Goal: Task Accomplishment & Management: Manage account settings

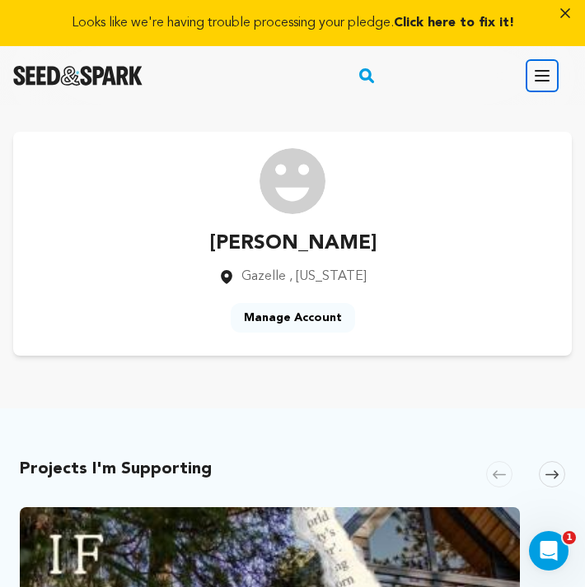
click at [541, 77] on icon "button" at bounding box center [542, 76] width 20 height 20
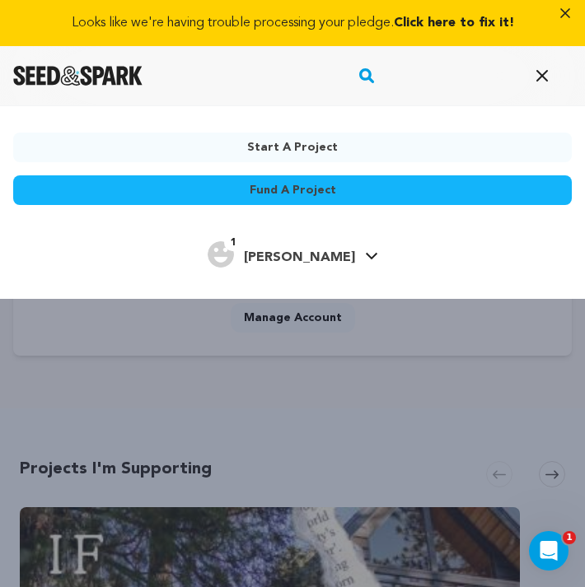
click at [318, 251] on span "[PERSON_NAME]" at bounding box center [299, 257] width 111 height 13
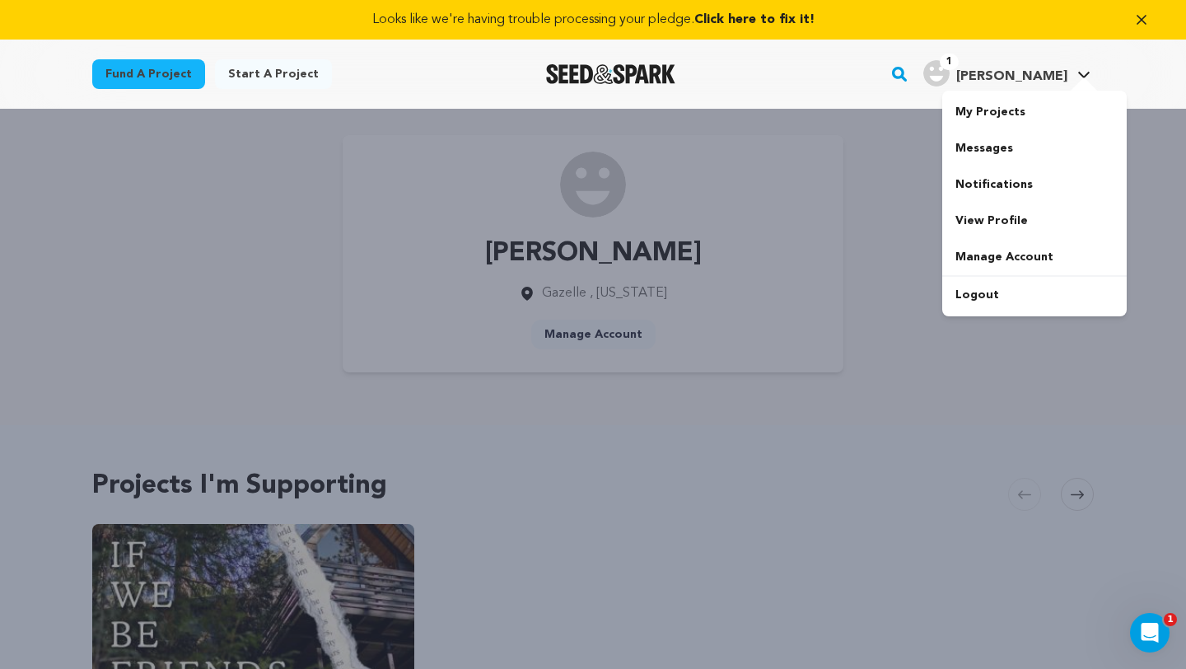
click at [584, 73] on icon at bounding box center [1085, 75] width 12 height 7
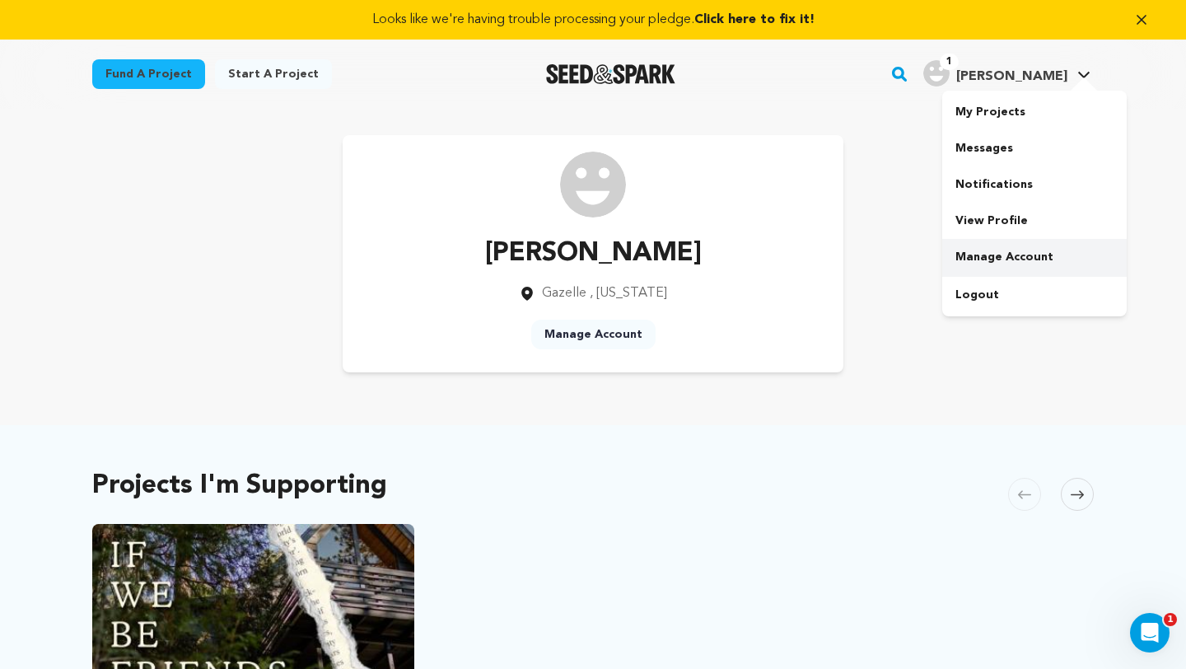
click at [985, 256] on link "Manage Account" at bounding box center [1035, 257] width 185 height 36
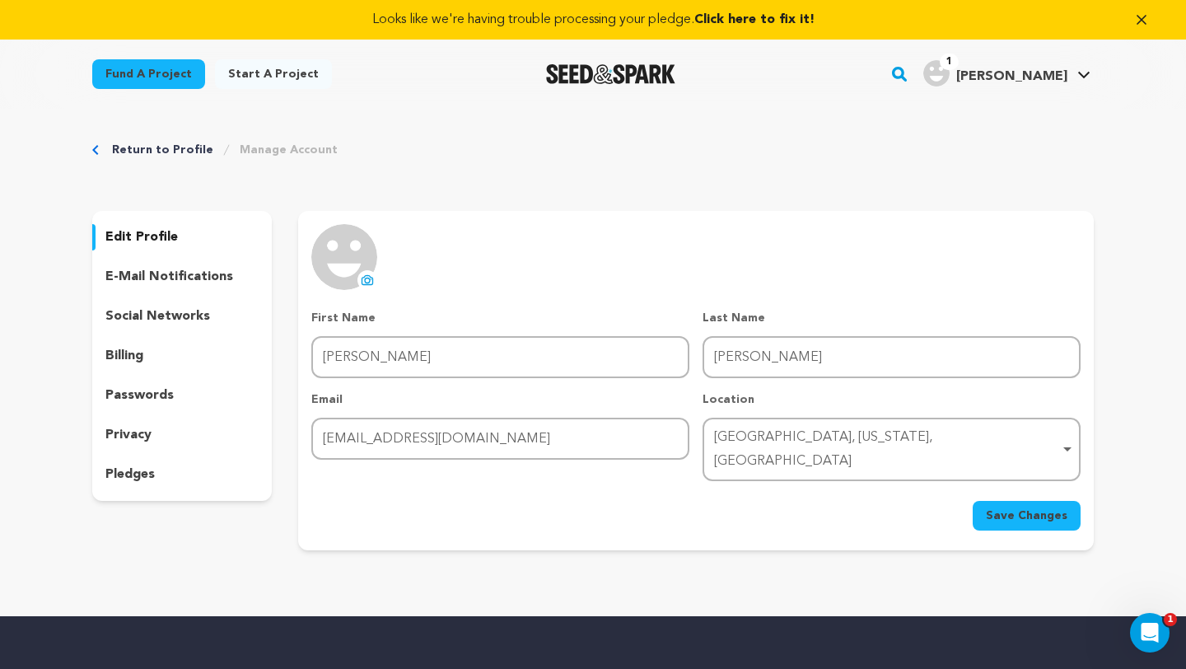
click at [1087, 71] on icon at bounding box center [1084, 75] width 13 height 8
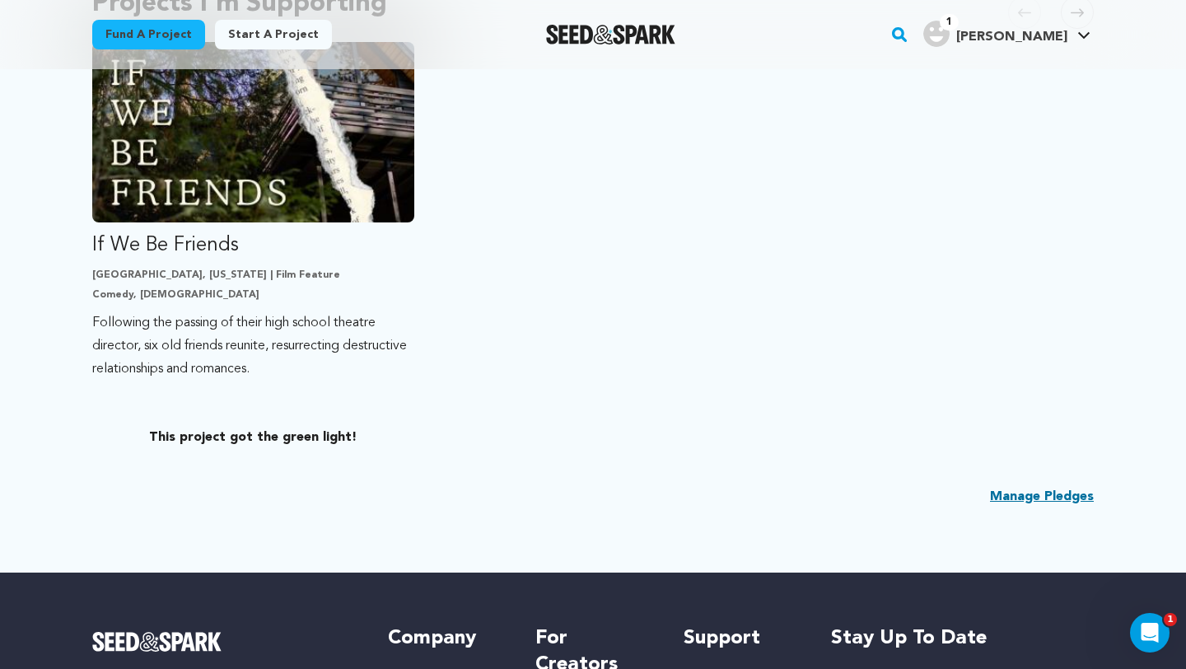
scroll to position [486, 0]
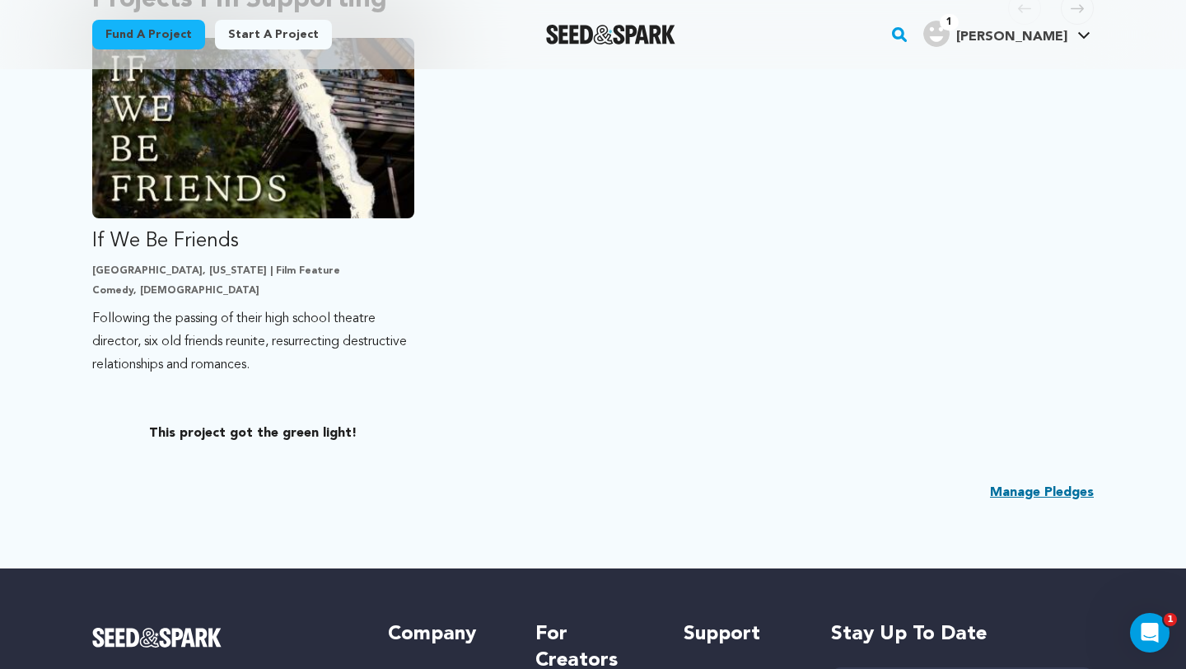
click at [1024, 490] on link "Manage Pledges" at bounding box center [1042, 493] width 104 height 20
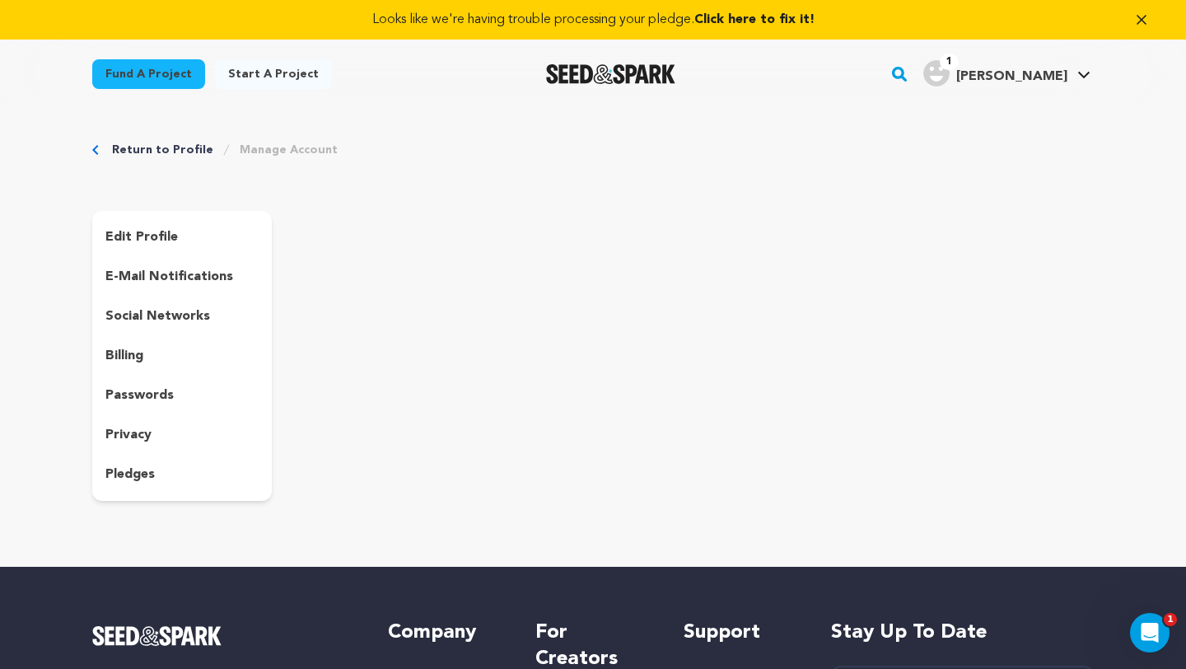
click at [121, 470] on p "pledges" at bounding box center [129, 475] width 49 height 20
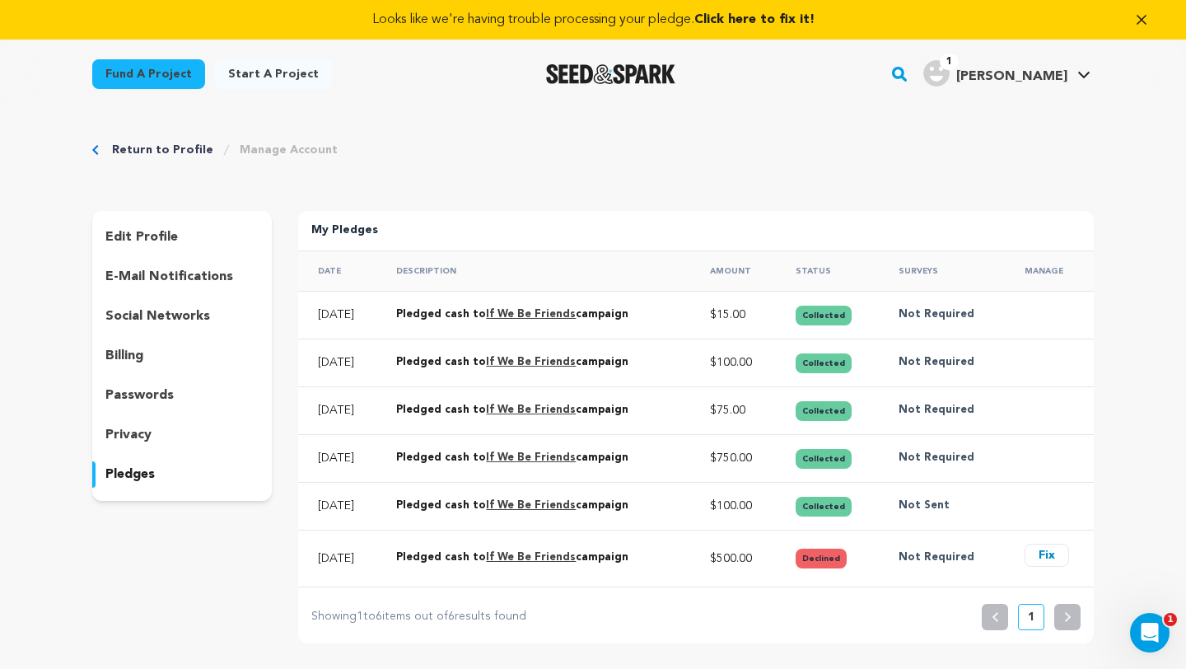
click at [1047, 559] on button "Fix" at bounding box center [1047, 555] width 44 height 23
